Goal: Task Accomplishment & Management: Manage account settings

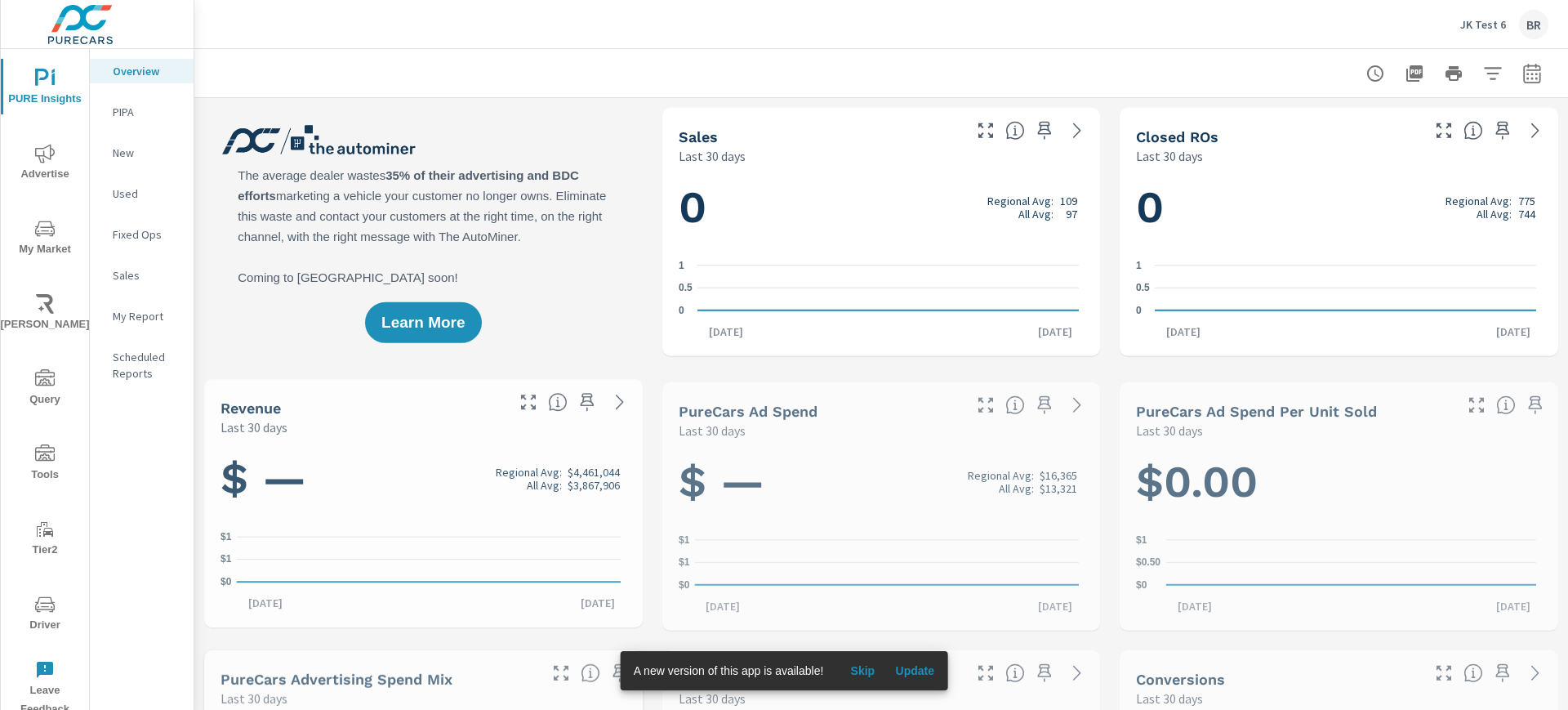
scroll to position [1, 0]
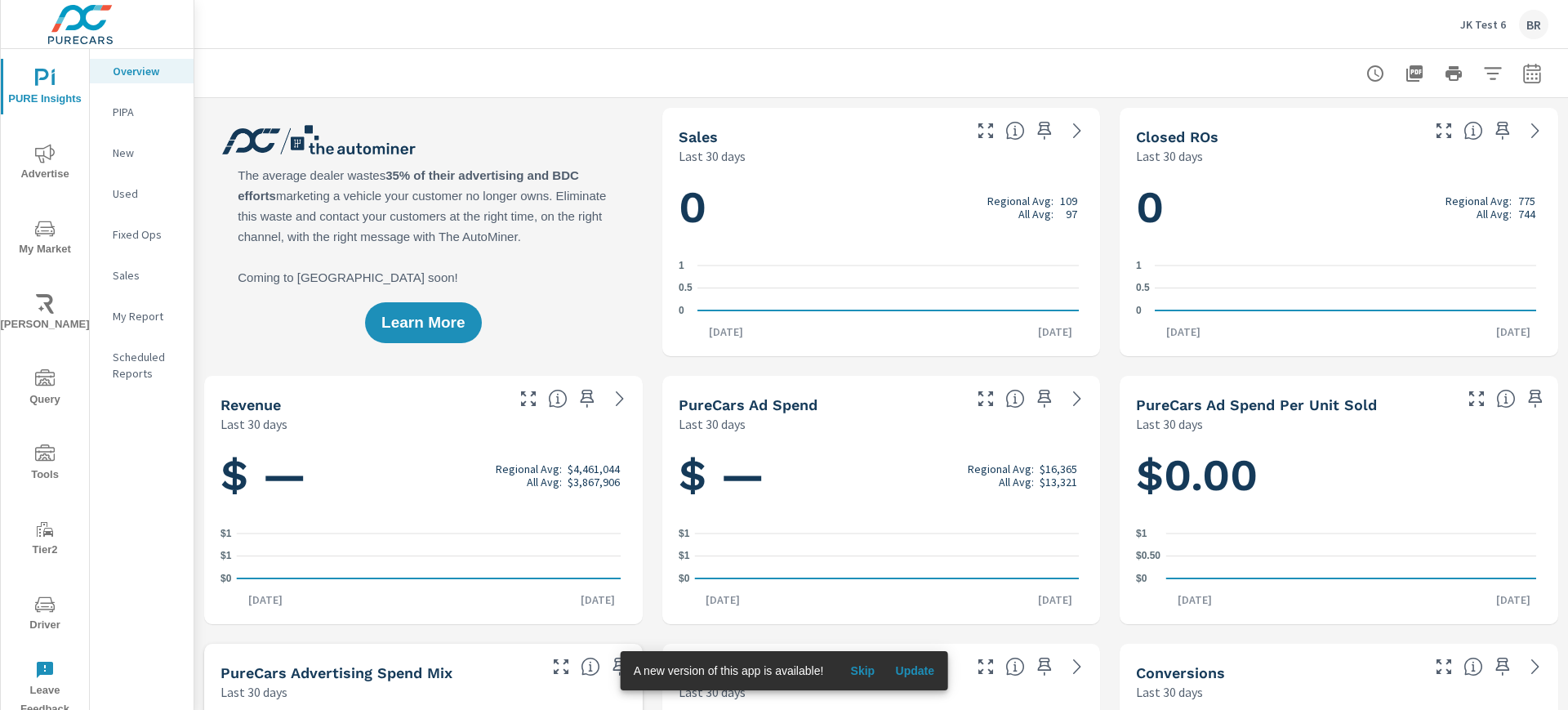
click at [1499, 13] on div "JK Test 6 BR" at bounding box center [1505, 25] width 88 height 29
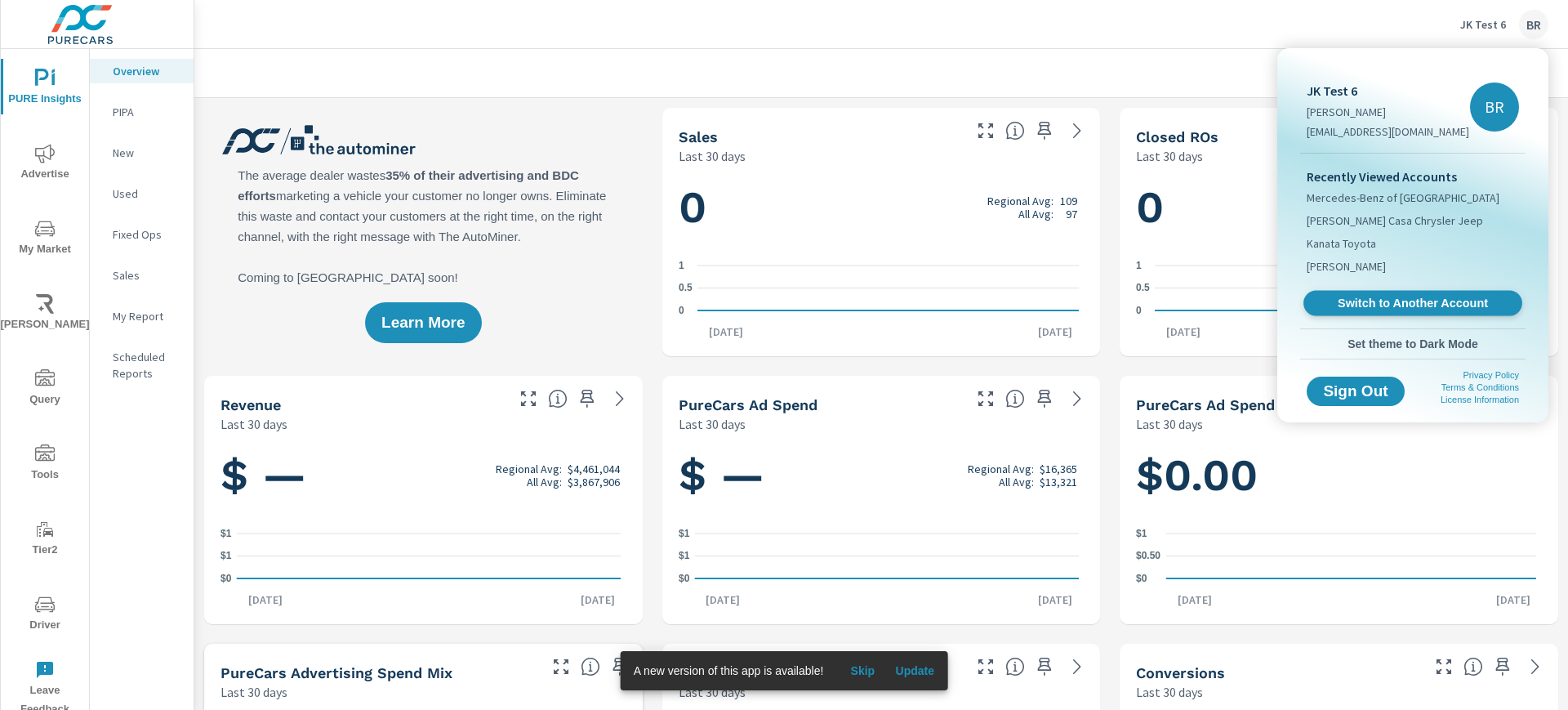
click at [1386, 306] on span "Switch to Another Account" at bounding box center [1413, 303] width 200 height 16
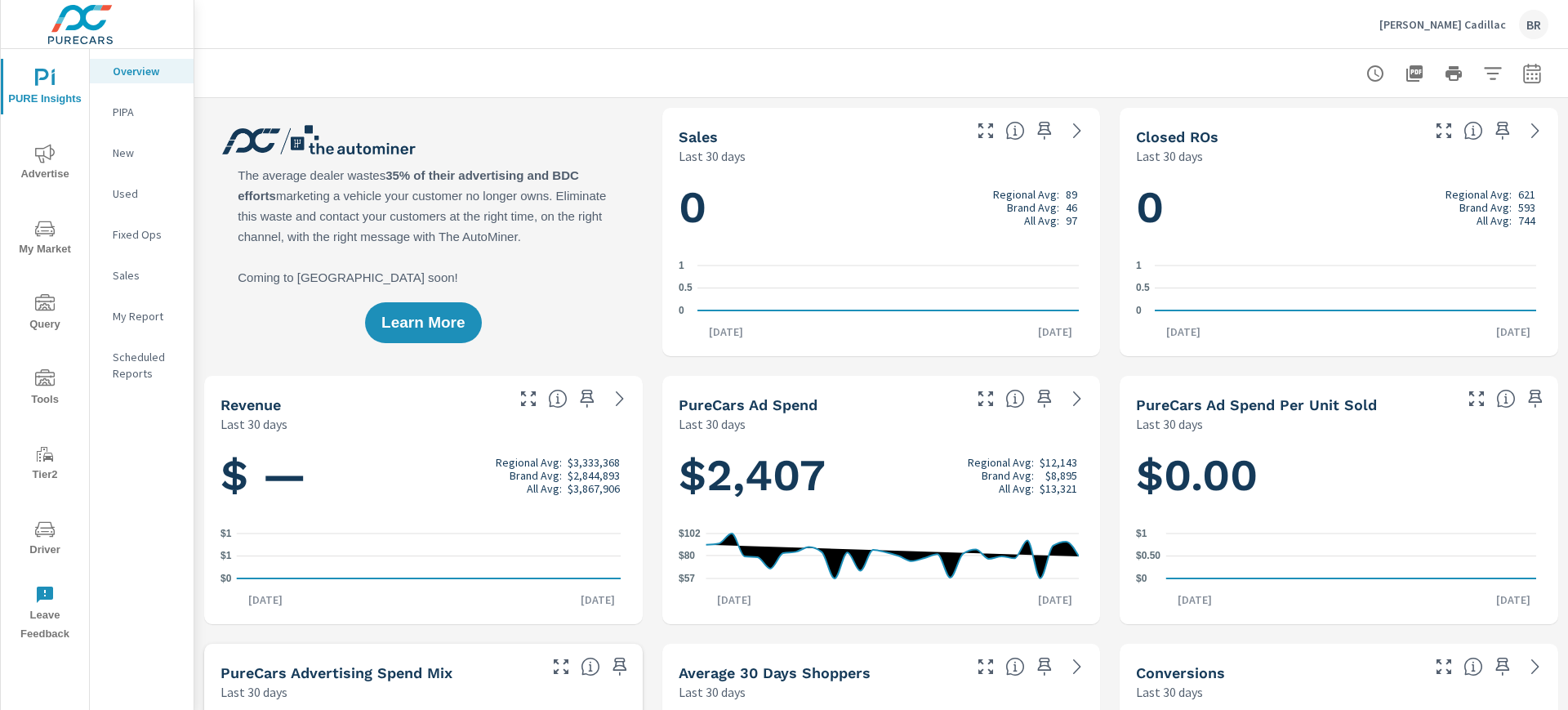
scroll to position [1, 0]
click at [1509, 30] on div "[PERSON_NAME] Cadillac BR" at bounding box center [1464, 25] width 169 height 29
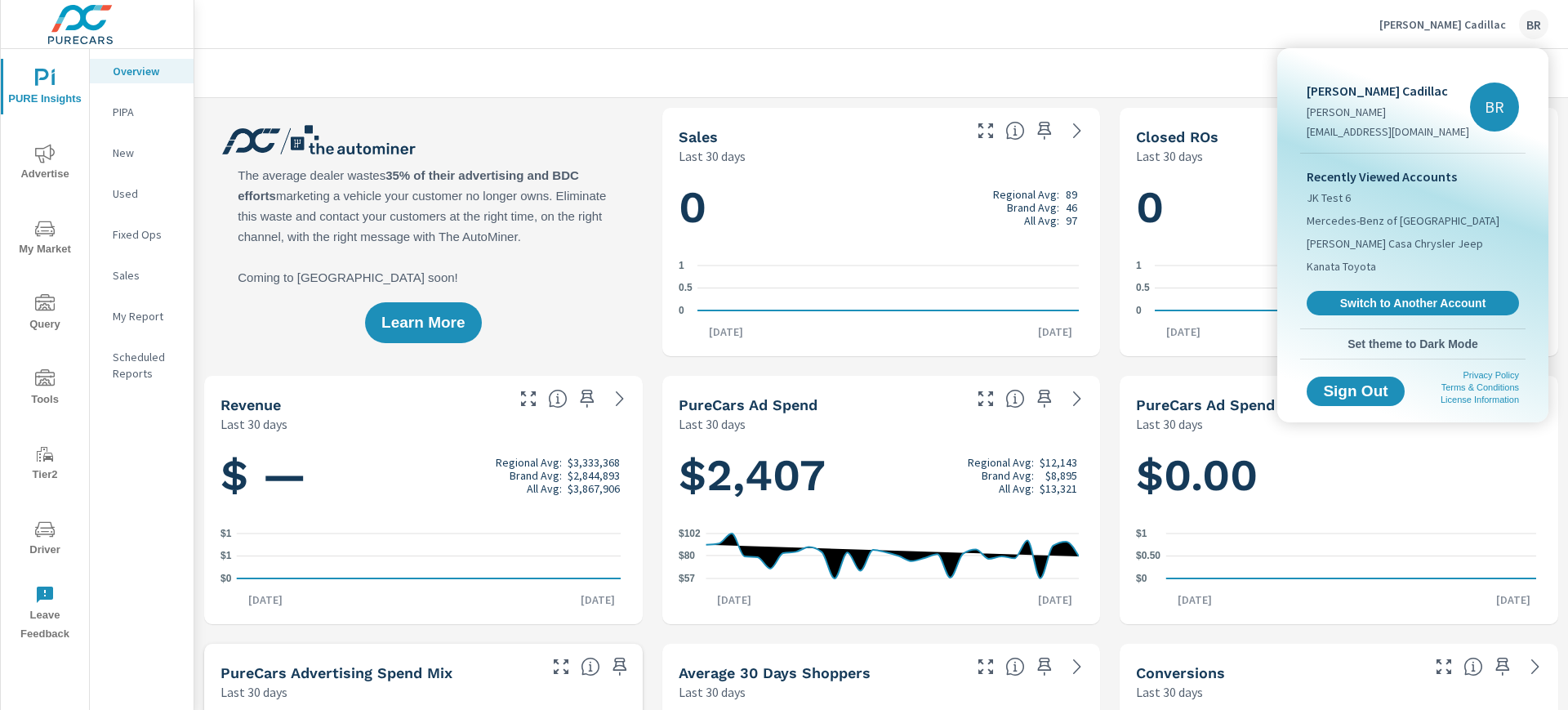
click at [1252, 30] on div at bounding box center [784, 355] width 1568 height 710
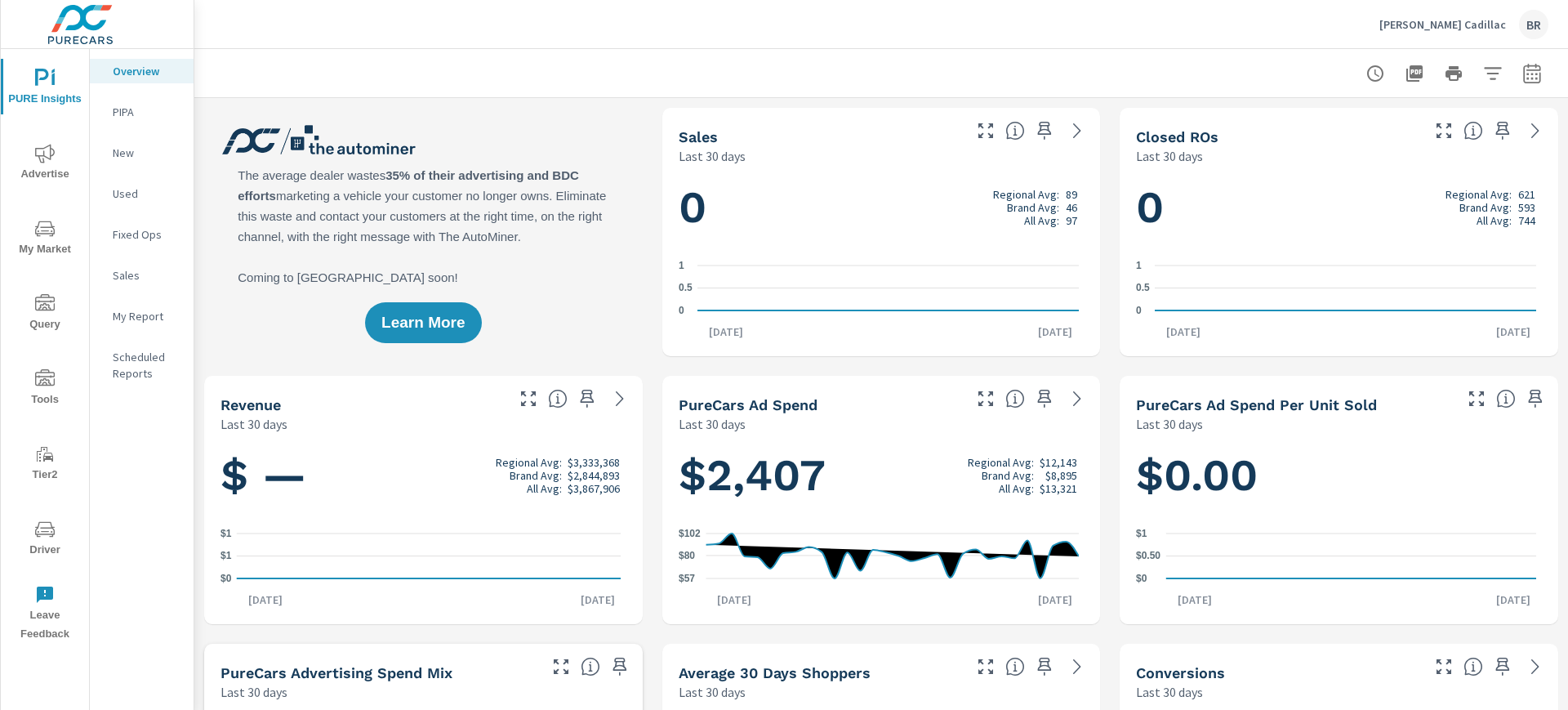
click at [47, 526] on icon "nav menu" at bounding box center [44, 528] width 19 height 19
